Goal: Task Accomplishment & Management: Use online tool/utility

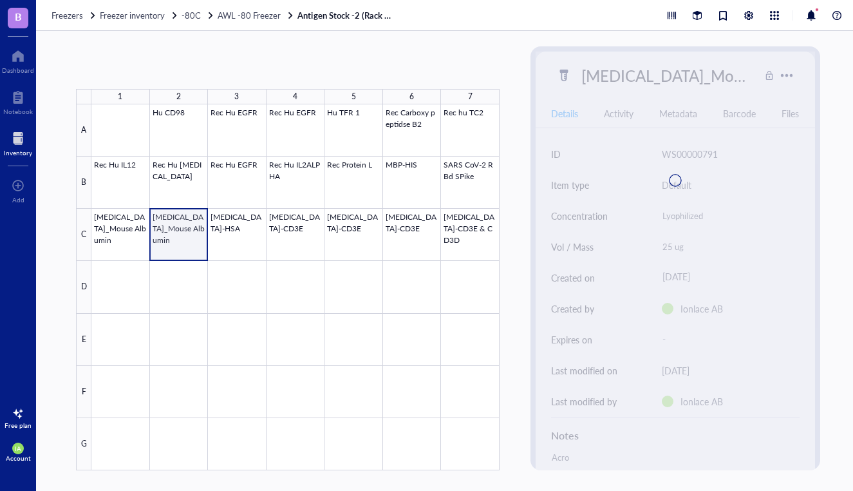
click at [182, 234] on div at bounding box center [295, 287] width 408 height 366
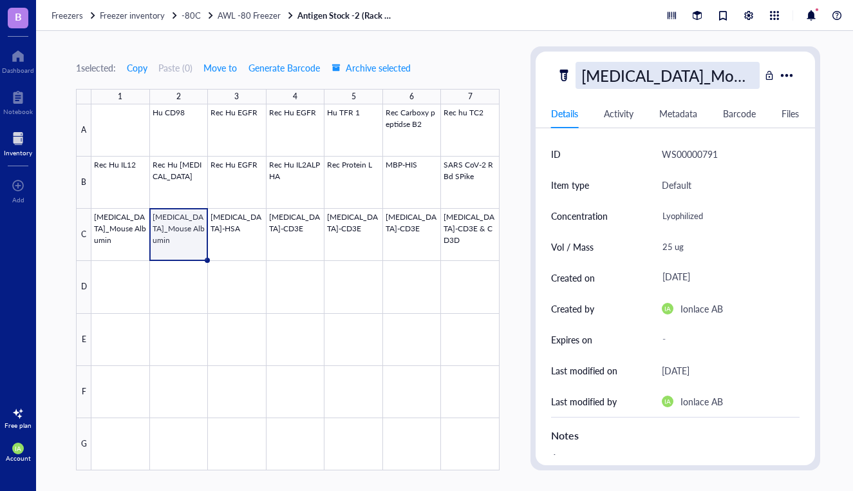
click at [663, 71] on div "[MEDICAL_DATA]_Mouse Albumin" at bounding box center [667, 75] width 184 height 27
click at [676, 73] on input "[MEDICAL_DATA]_Mouse Albumin" at bounding box center [667, 75] width 183 height 26
type input "[MEDICAL_DATA]_Monkey Albumin"
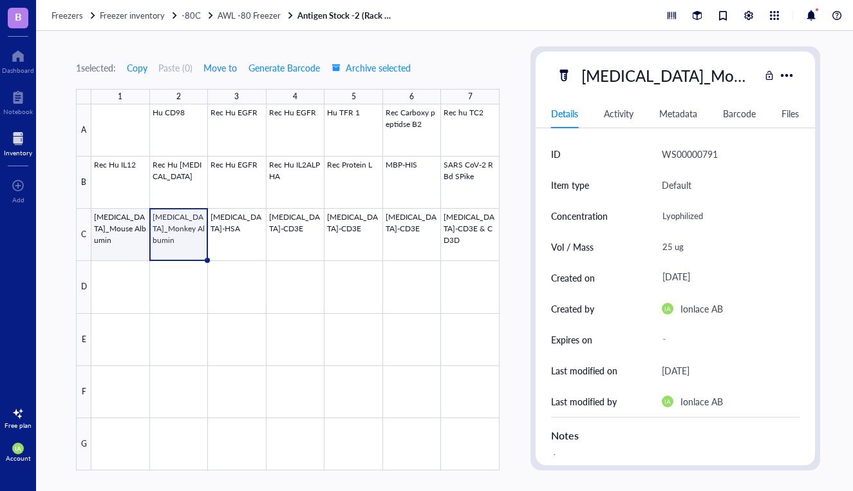
click at [120, 249] on div at bounding box center [295, 287] width 408 height 366
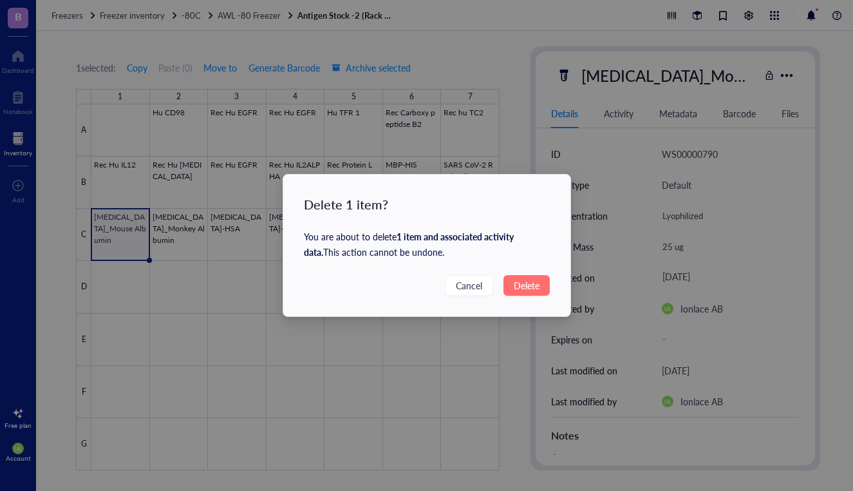
click at [527, 280] on span "Delete" at bounding box center [527, 285] width 26 height 14
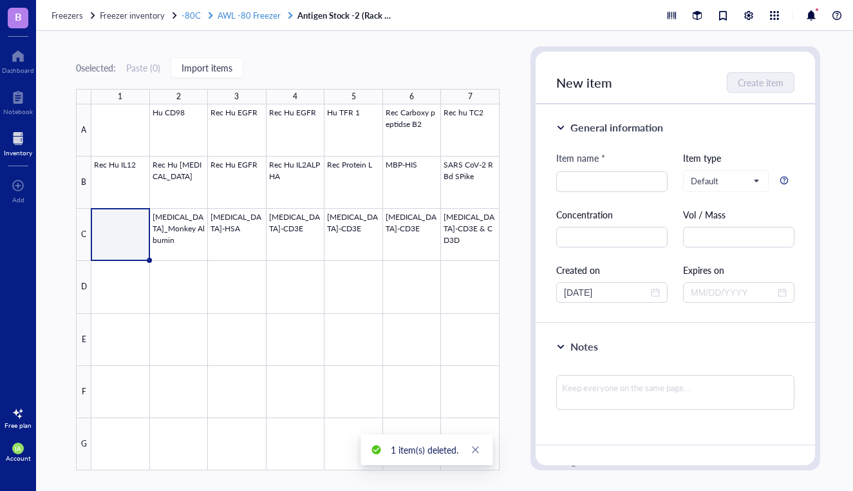
click at [263, 16] on span "AWL -80 Freezer" at bounding box center [249, 15] width 63 height 12
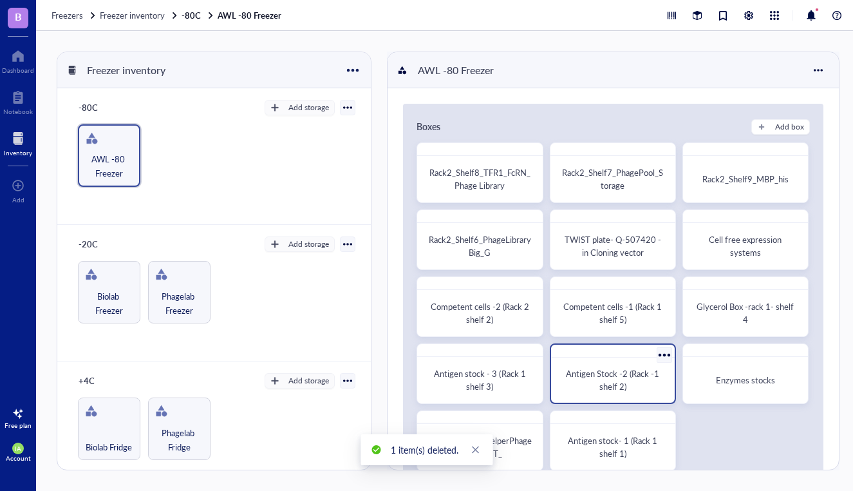
scroll to position [50, 0]
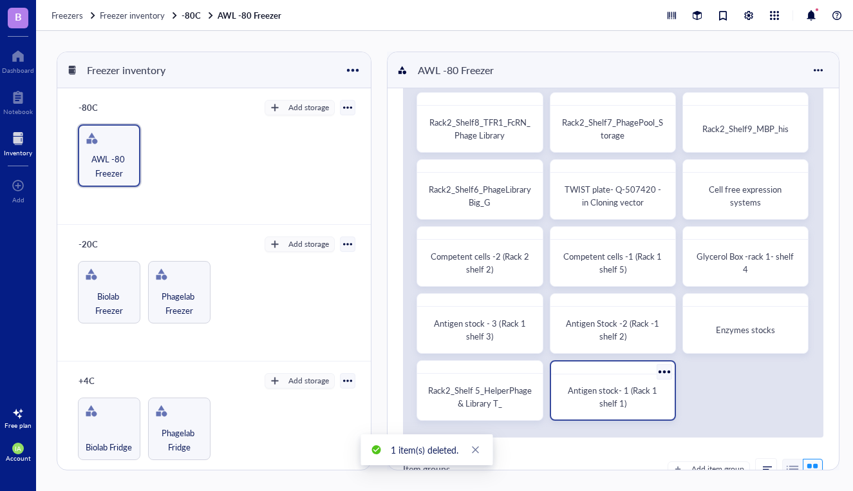
click at [590, 406] on div "Antigen stock- 1 (Rack 1 shelf 1)" at bounding box center [612, 397] width 103 height 26
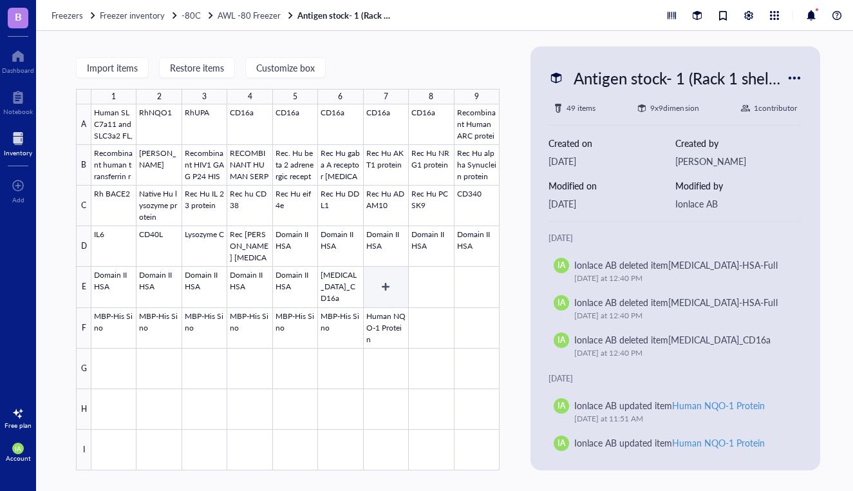
click at [384, 285] on div at bounding box center [295, 287] width 408 height 366
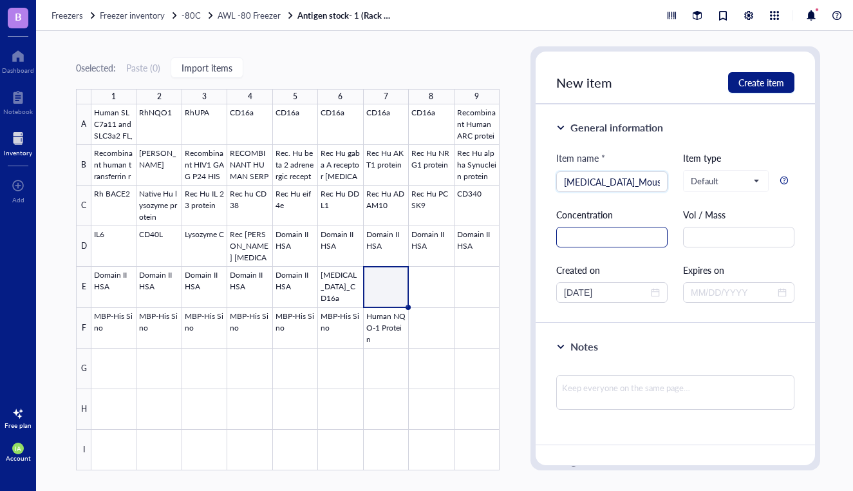
type input "[MEDICAL_DATA]_Mouse_Albumin"
click at [567, 238] on input "text" at bounding box center [611, 237] width 111 height 21
type input "0.1 mg/mL"
click at [700, 236] on input "text" at bounding box center [738, 237] width 111 height 21
click at [697, 237] on input "50 uL" at bounding box center [738, 237] width 111 height 21
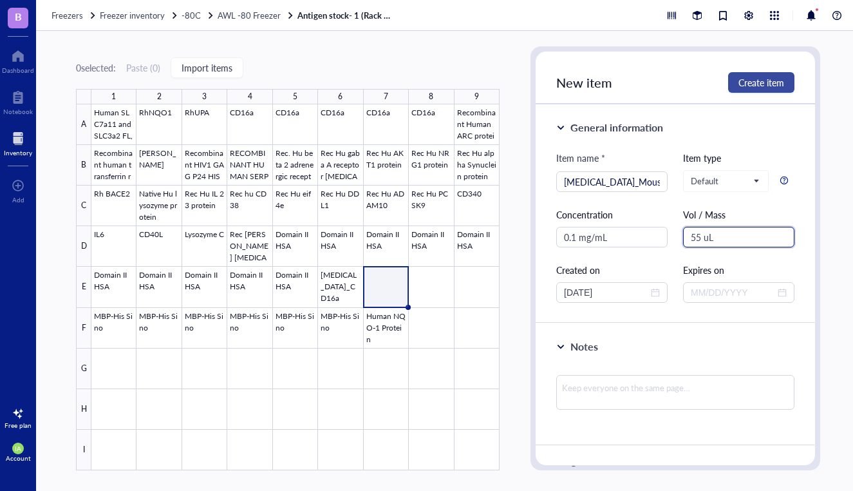
type input "55 uL"
click at [768, 78] on span "Create item" at bounding box center [761, 82] width 46 height 10
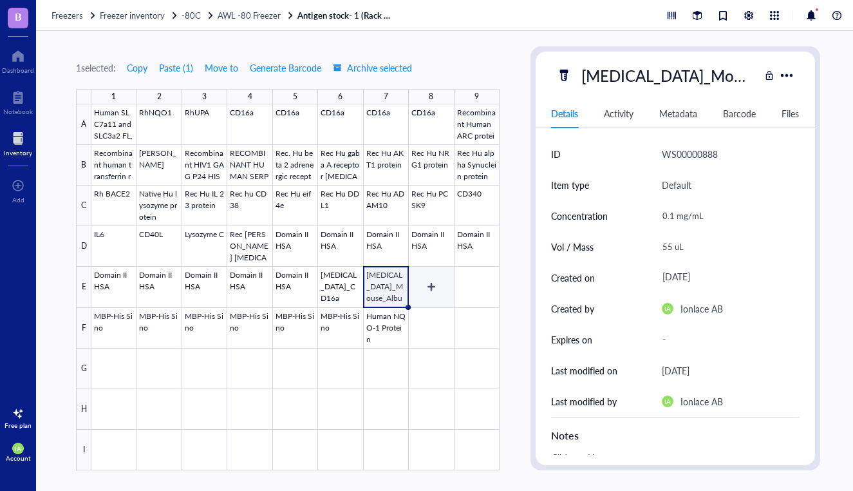
click at [429, 283] on div at bounding box center [295, 287] width 408 height 366
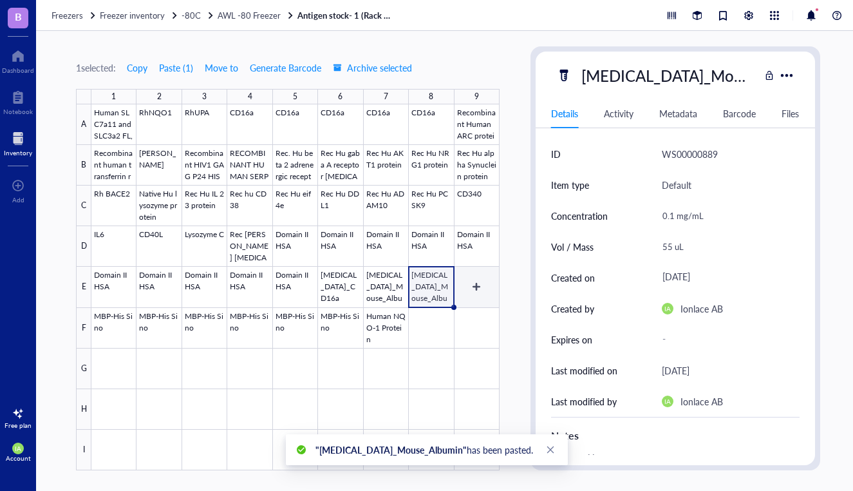
click at [481, 283] on div at bounding box center [295, 287] width 408 height 366
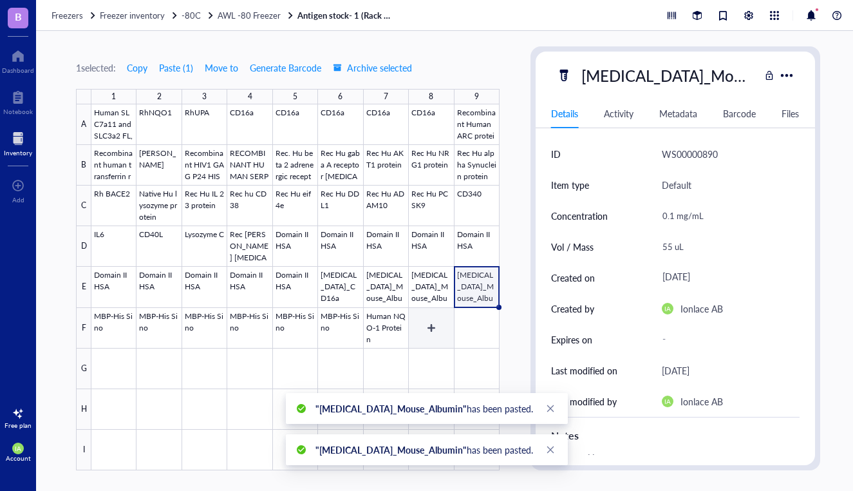
click at [434, 323] on div at bounding box center [295, 287] width 408 height 366
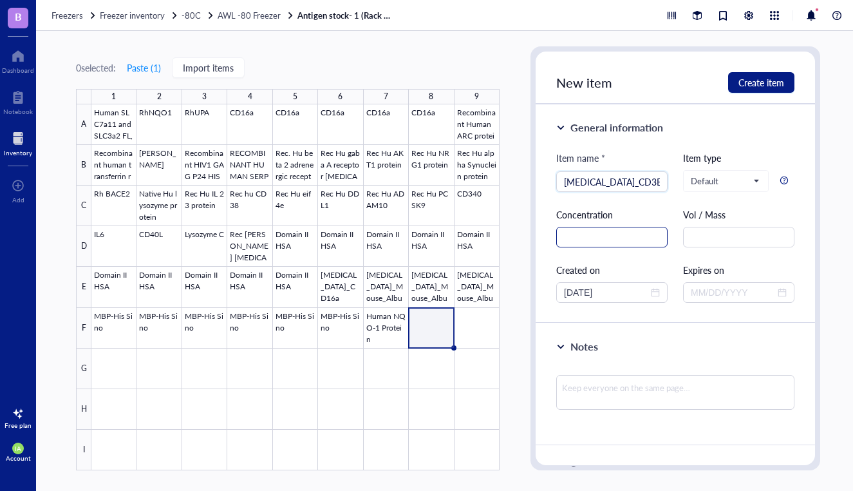
type input "[MEDICAL_DATA]_CD3E_Human"
click at [573, 238] on input "text" at bounding box center [611, 237] width 111 height 21
type input "0.1 mg/mL"
click at [706, 238] on input "text" at bounding box center [738, 237] width 111 height 21
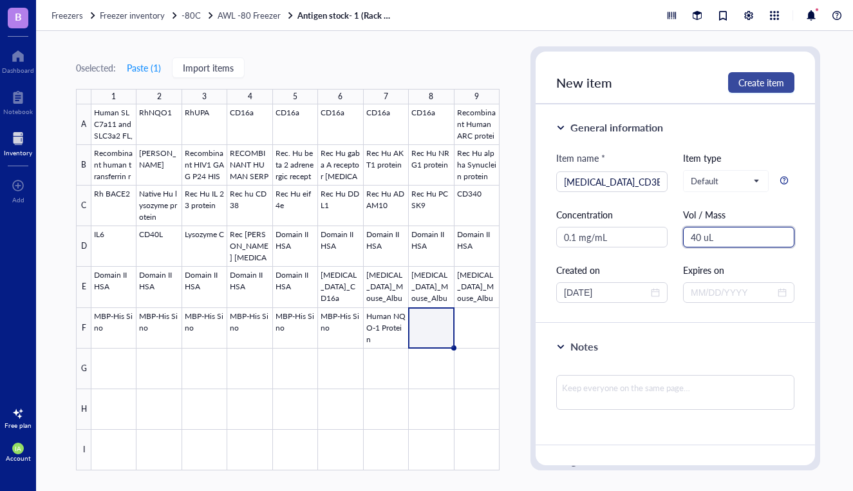
type input "40 uL"
click at [747, 84] on span "Create item" at bounding box center [761, 82] width 46 height 10
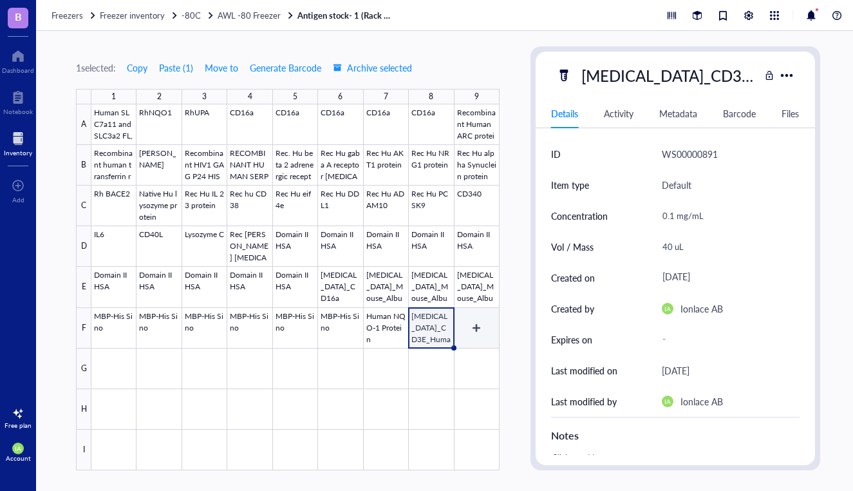
click at [462, 332] on div at bounding box center [295, 287] width 408 height 366
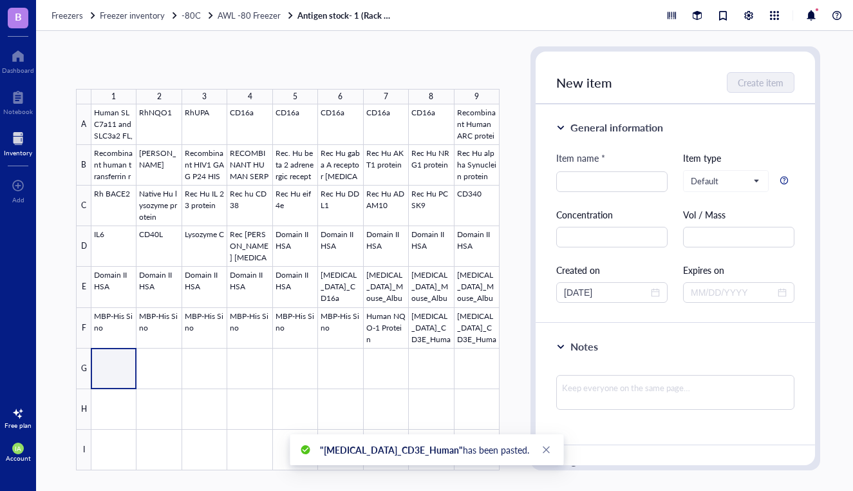
click at [124, 360] on div at bounding box center [295, 287] width 408 height 366
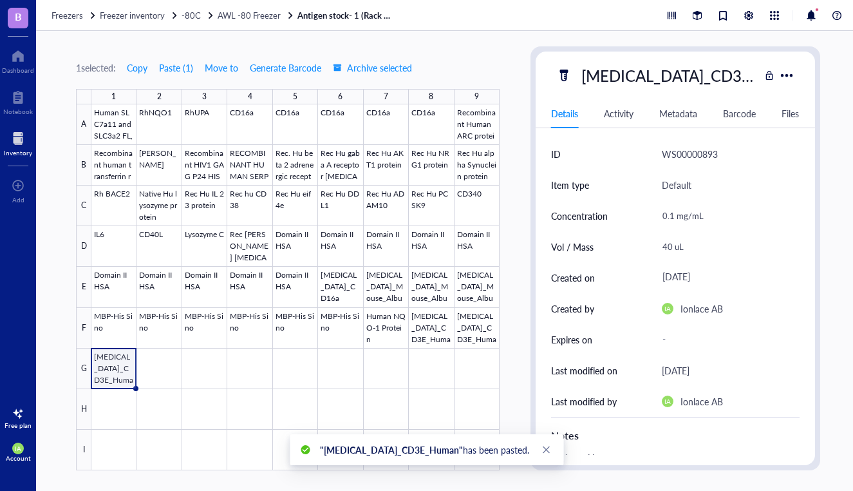
click at [116, 366] on div at bounding box center [295, 287] width 408 height 366
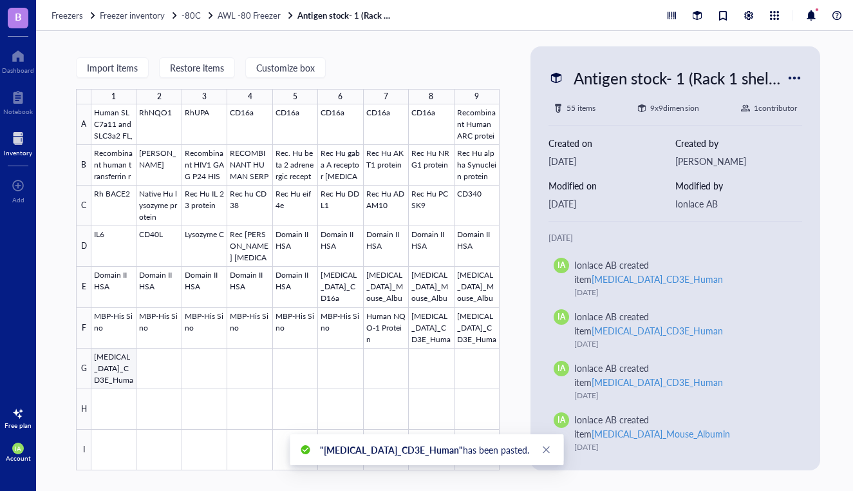
click at [116, 366] on div at bounding box center [295, 287] width 408 height 366
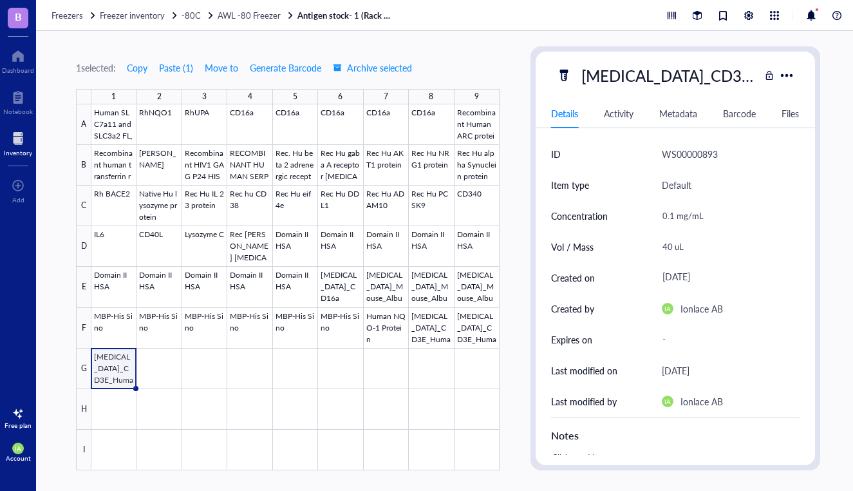
click at [116, 366] on div at bounding box center [295, 287] width 408 height 366
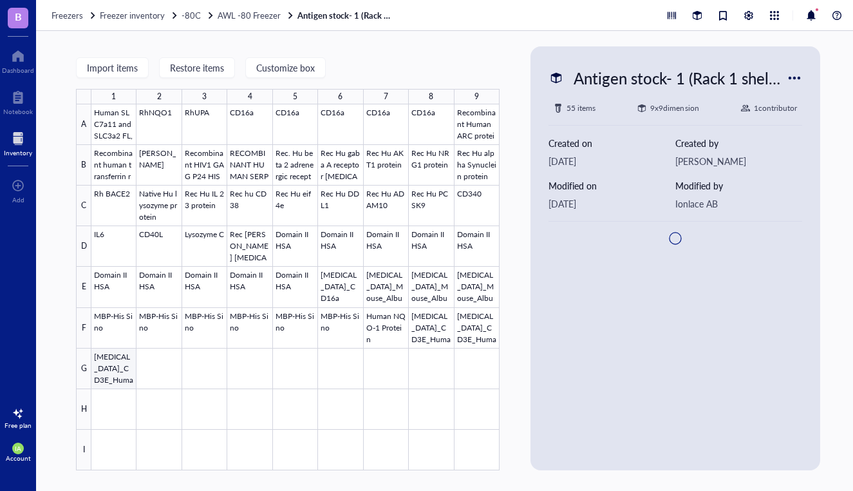
click at [116, 366] on div at bounding box center [295, 287] width 408 height 366
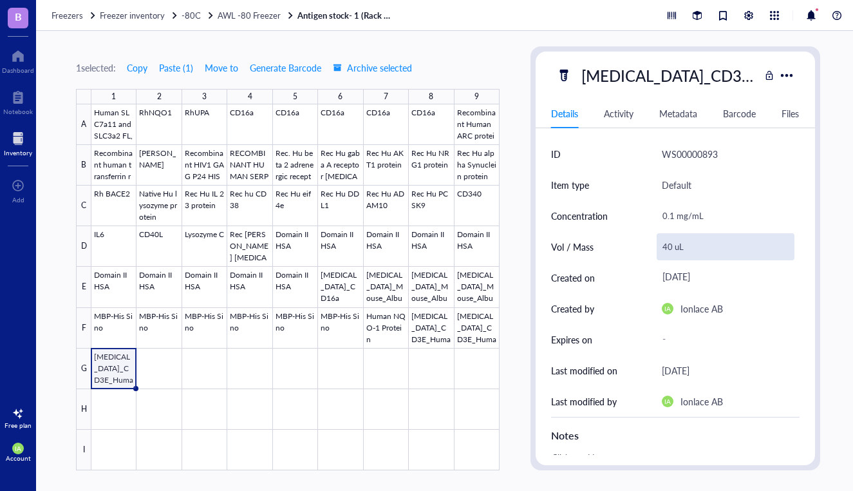
click at [677, 247] on div "40 uL" at bounding box center [726, 246] width 138 height 27
click at [674, 245] on input "40 uL" at bounding box center [725, 247] width 136 height 26
click at [671, 245] on input "40 uL" at bounding box center [725, 247] width 136 height 26
type input "50 uL"
